Goal: Task Accomplishment & Management: Manage account settings

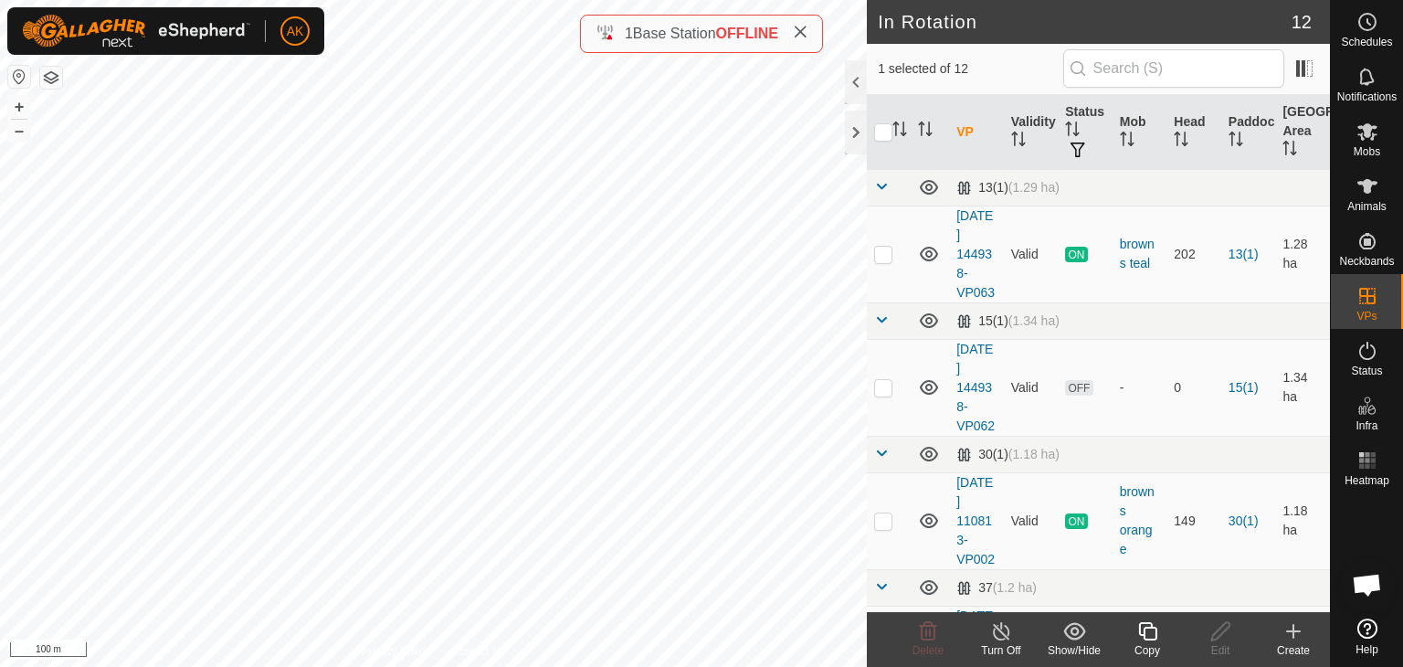
checkbox input "true"
checkbox input "false"
click at [934, 624] on icon at bounding box center [928, 631] width 22 height 22
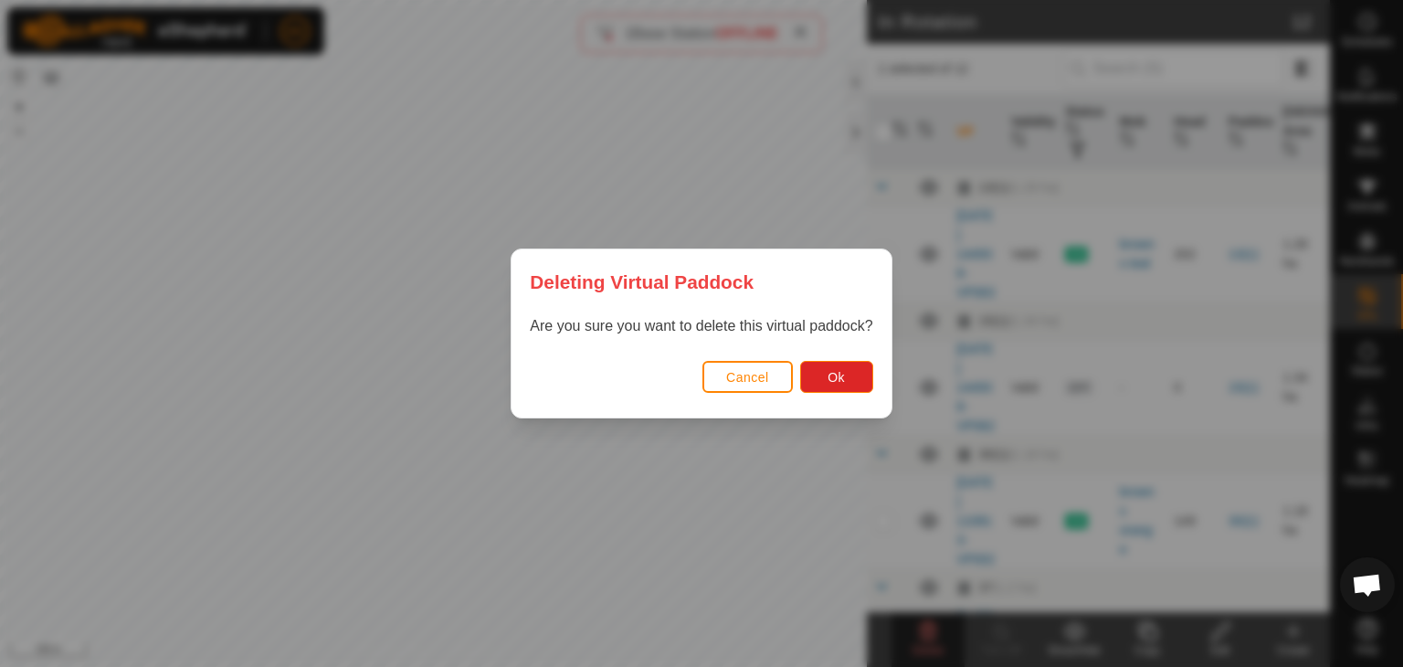
click at [835, 359] on div "Cancel Ok" at bounding box center [700, 386] width 379 height 62
click at [833, 381] on span "Ok" at bounding box center [835, 377] width 17 height 15
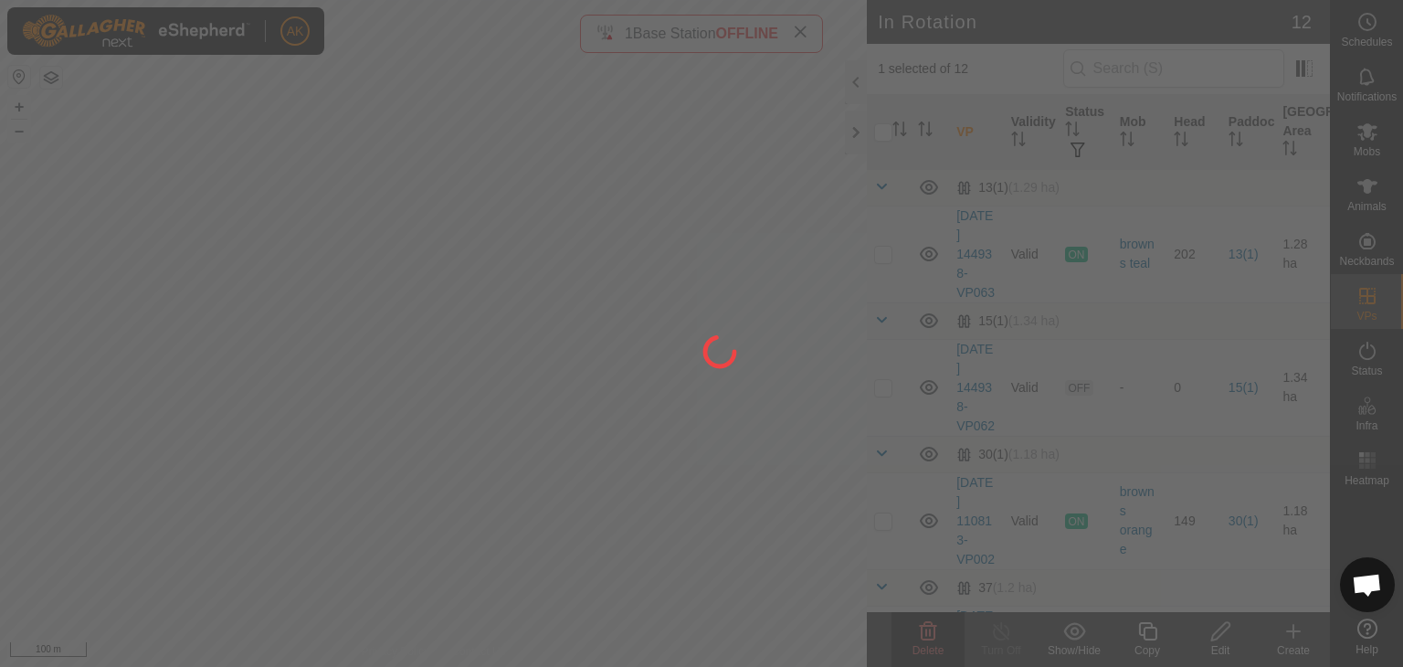
checkbox input "false"
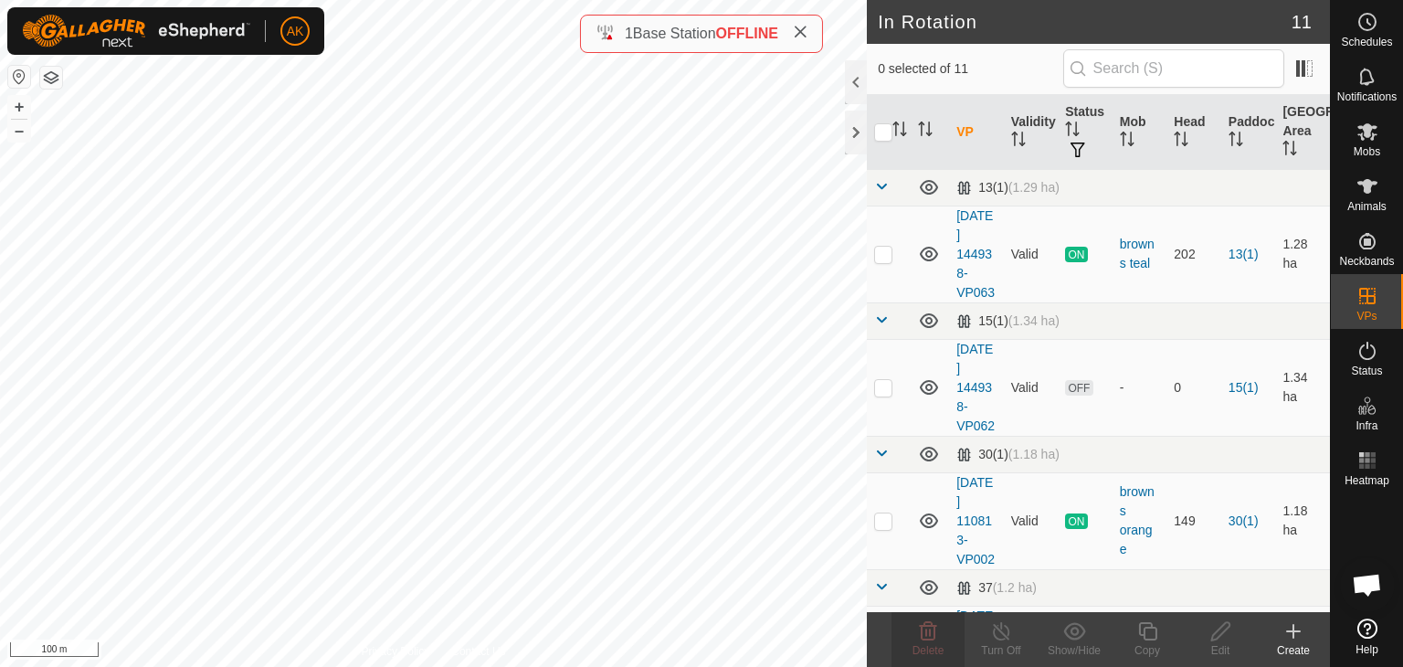
checkbox input "true"
click at [931, 630] on icon at bounding box center [928, 631] width 22 height 22
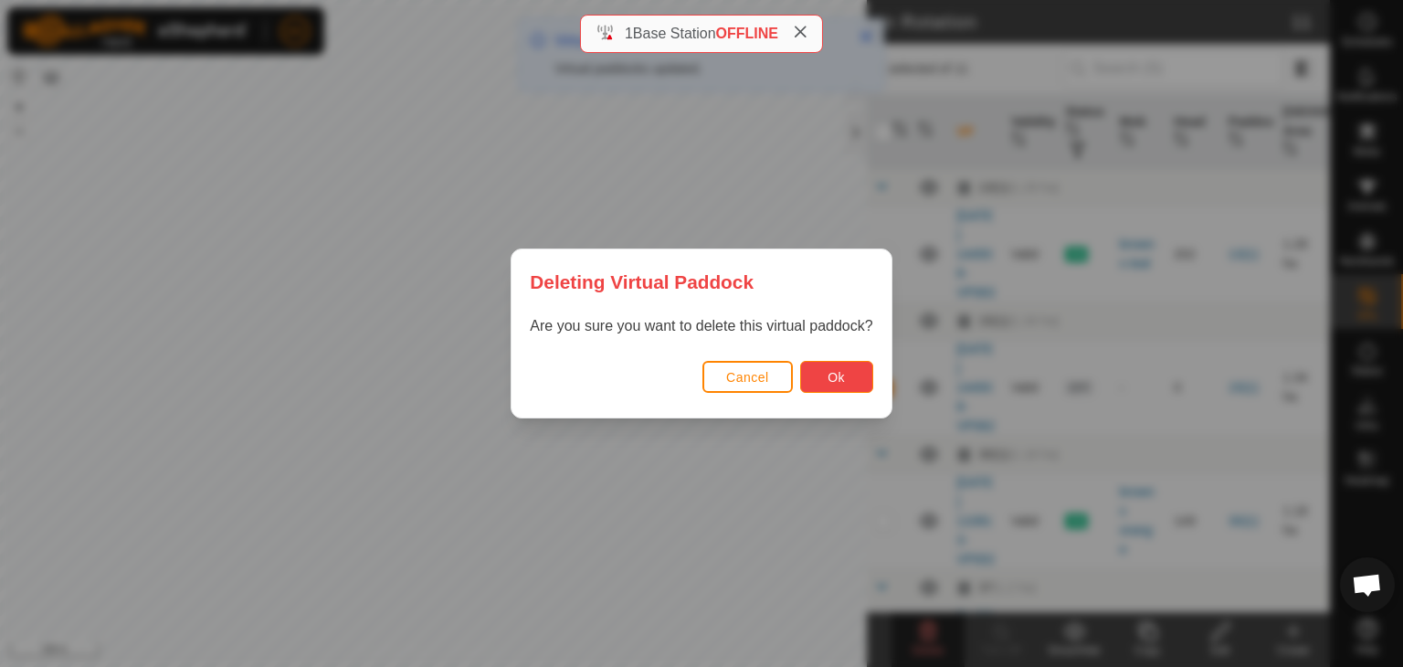
click at [844, 376] on span "Ok" at bounding box center [835, 377] width 17 height 15
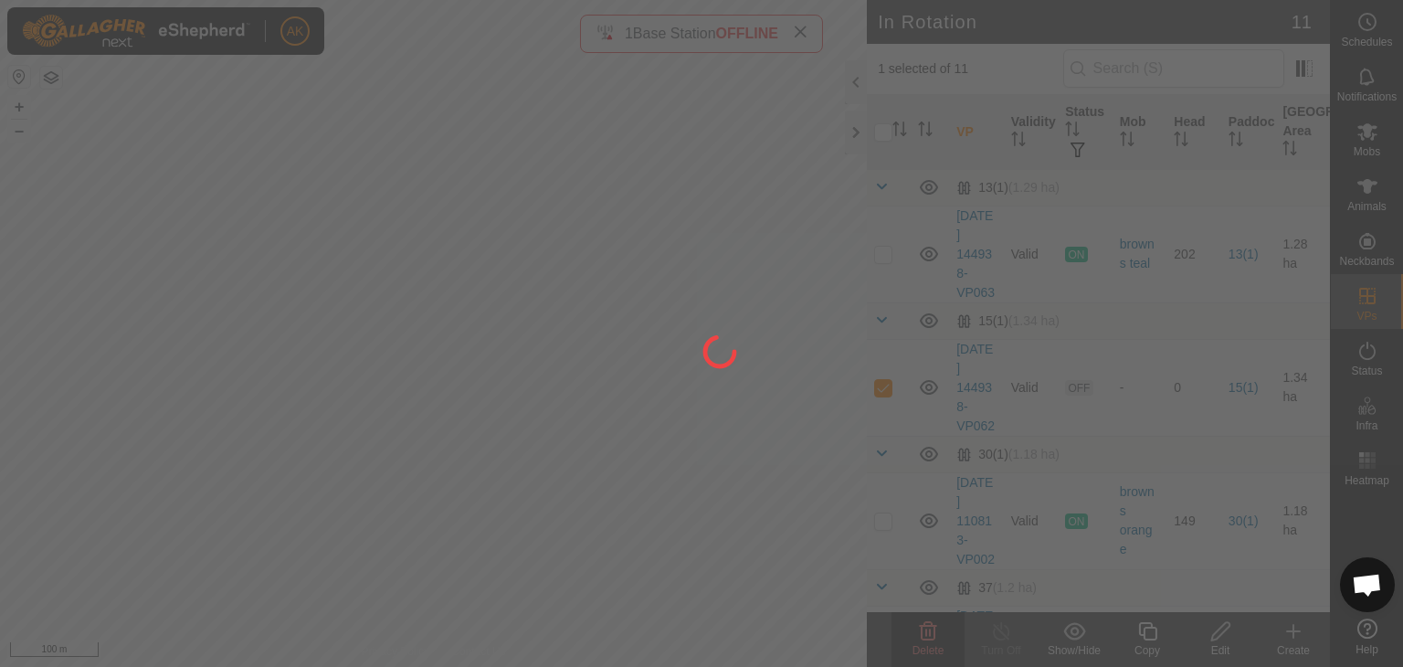
checkbox input "false"
checkbox input "true"
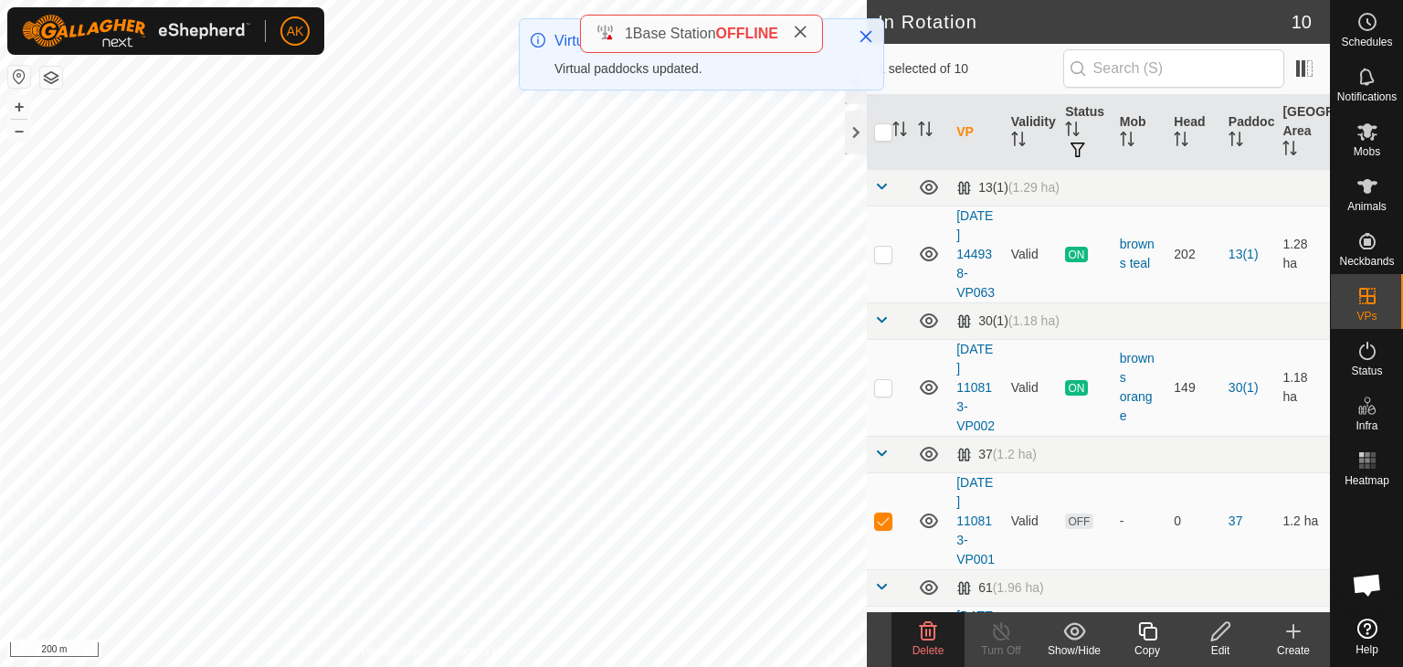
click at [928, 632] on icon at bounding box center [928, 631] width 22 height 22
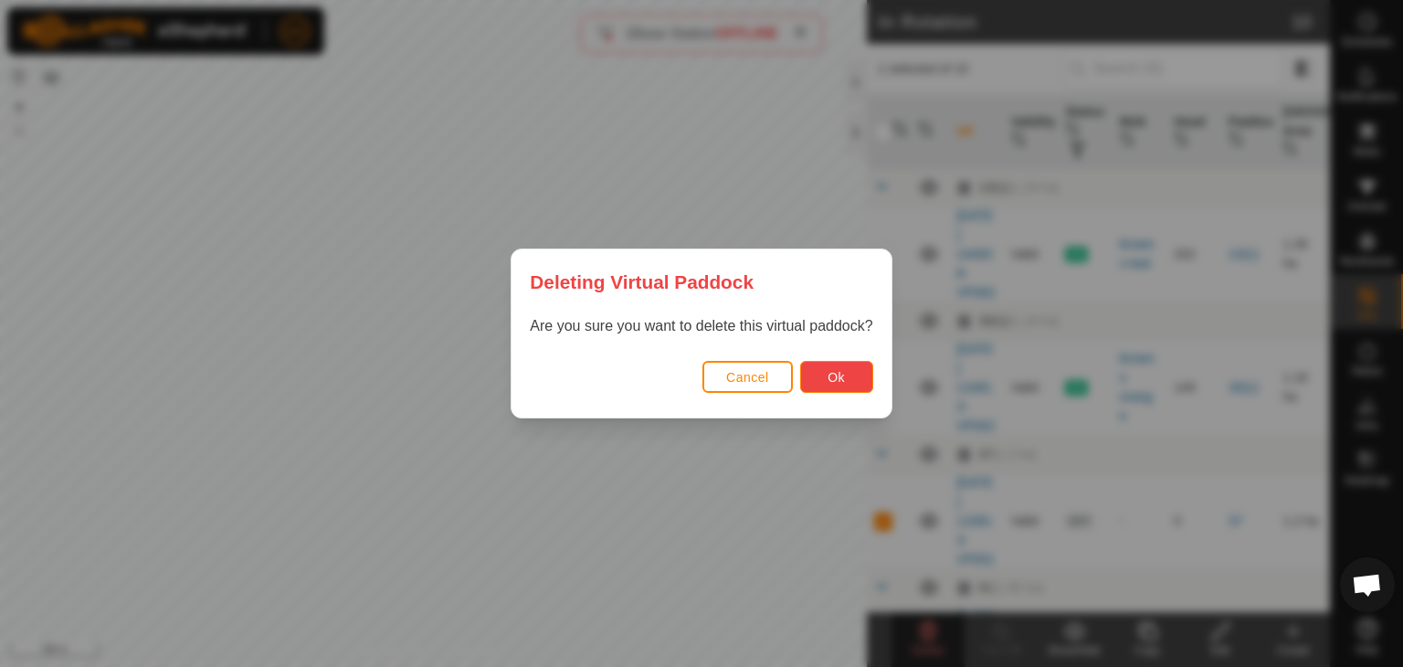
click at [840, 376] on span "Ok" at bounding box center [835, 377] width 17 height 15
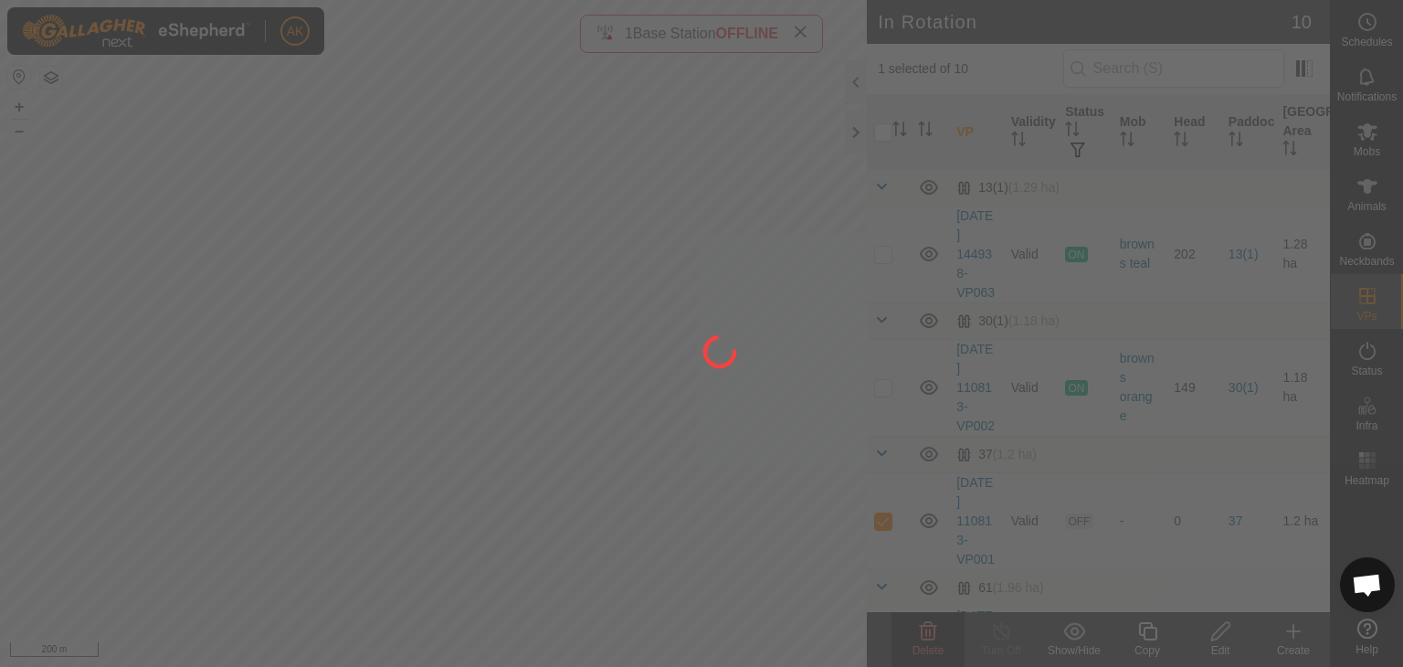
checkbox input "false"
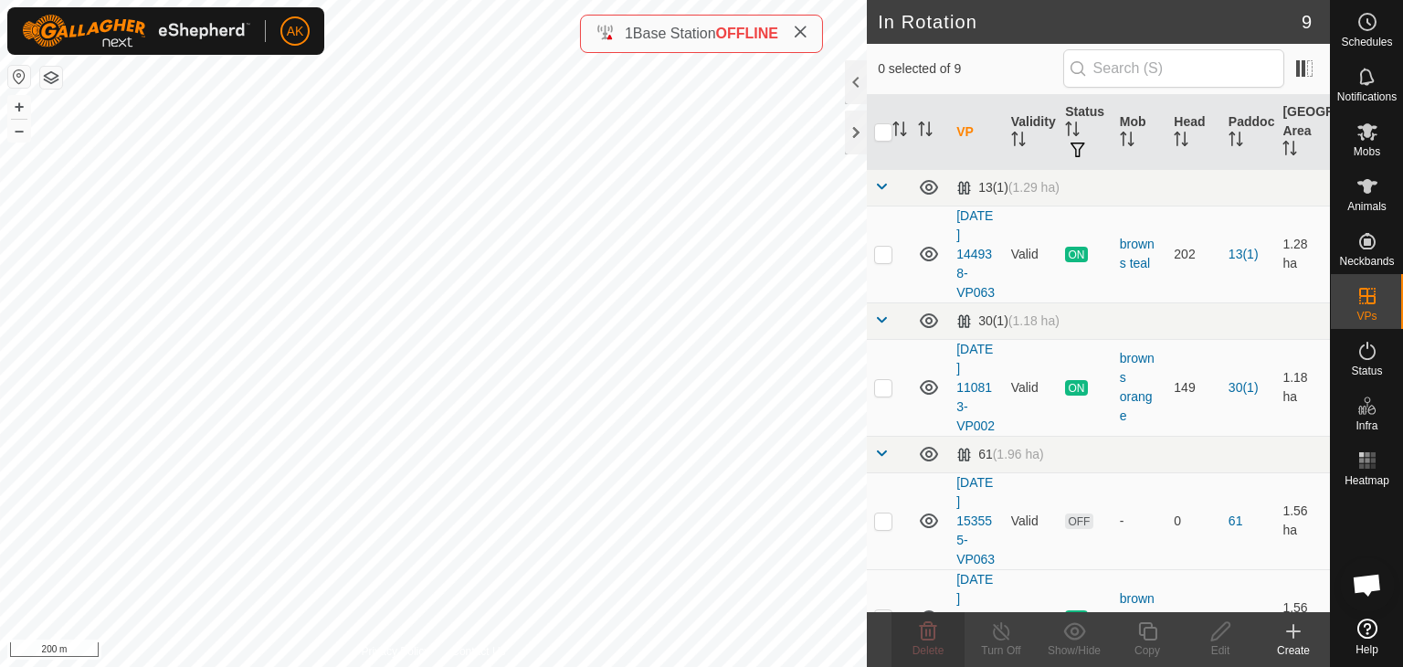
checkbox input "true"
click at [931, 627] on icon at bounding box center [928, 631] width 22 height 22
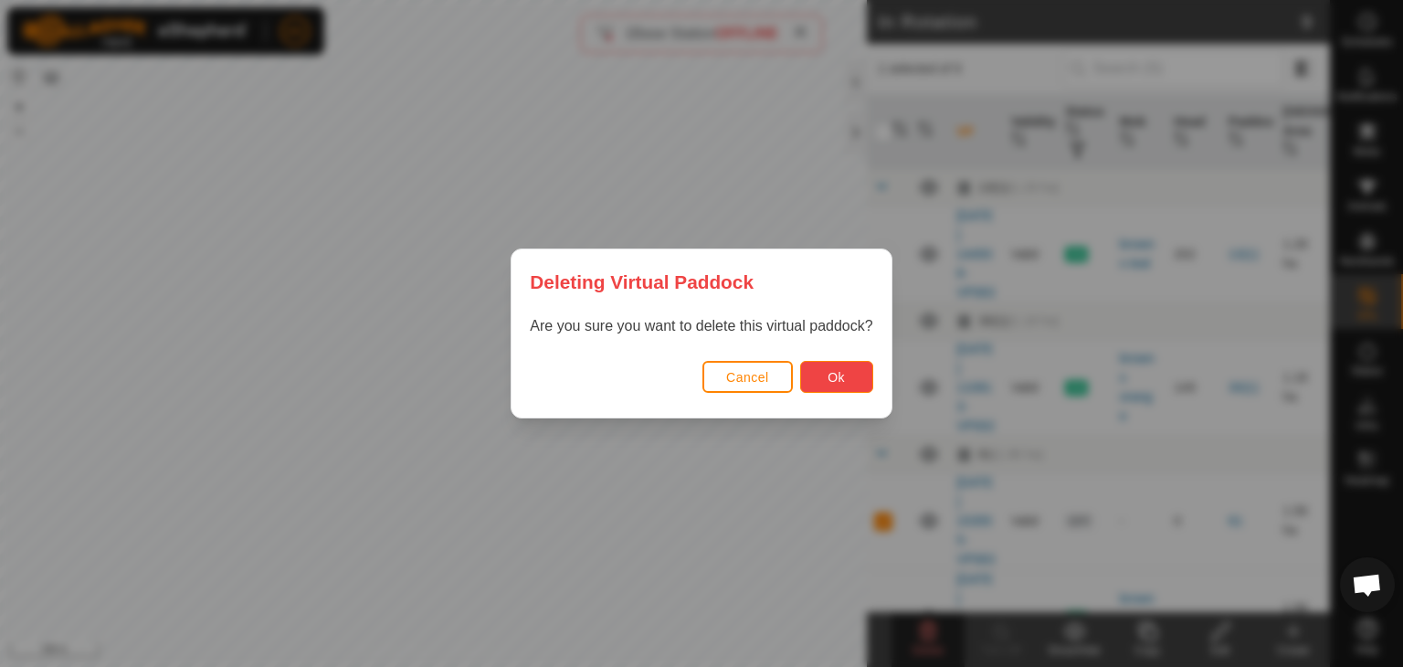
click at [843, 375] on span "Ok" at bounding box center [835, 377] width 17 height 15
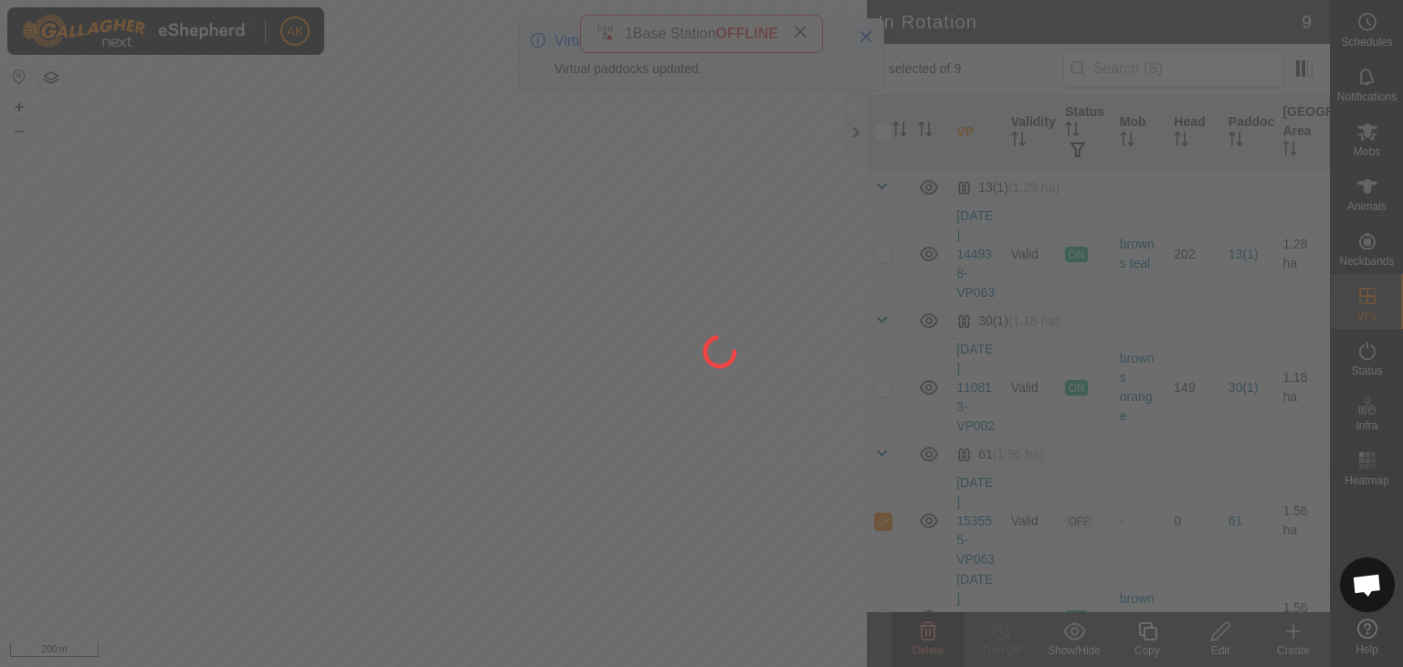
checkbox input "false"
drag, startPoint x: 672, startPoint y: 286, endPoint x: 581, endPoint y: 293, distance: 91.6
click at [581, 293] on div at bounding box center [701, 333] width 1403 height 667
